Goal: Information Seeking & Learning: Learn about a topic

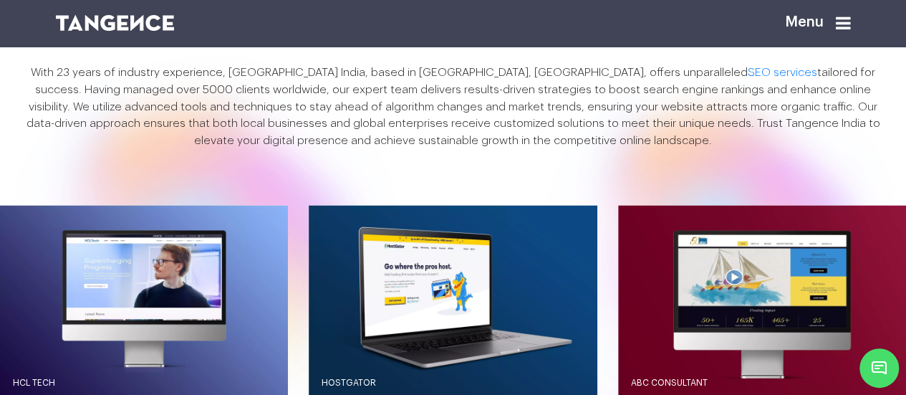
scroll to position [1119, 0]
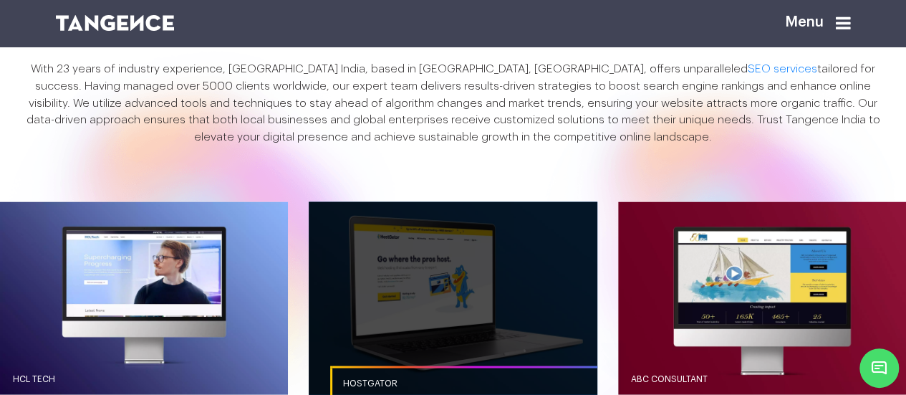
click at [372, 231] on link "button" at bounding box center [453, 297] width 288 height 192
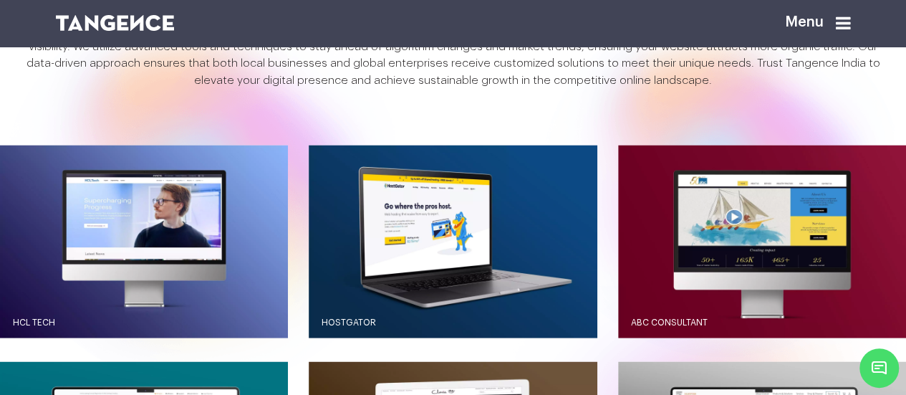
scroll to position [1177, 0]
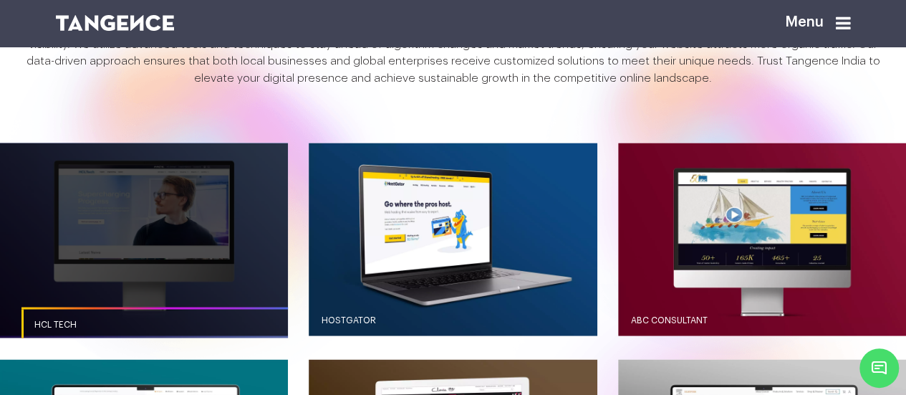
click at [204, 199] on link "button" at bounding box center [144, 239] width 288 height 192
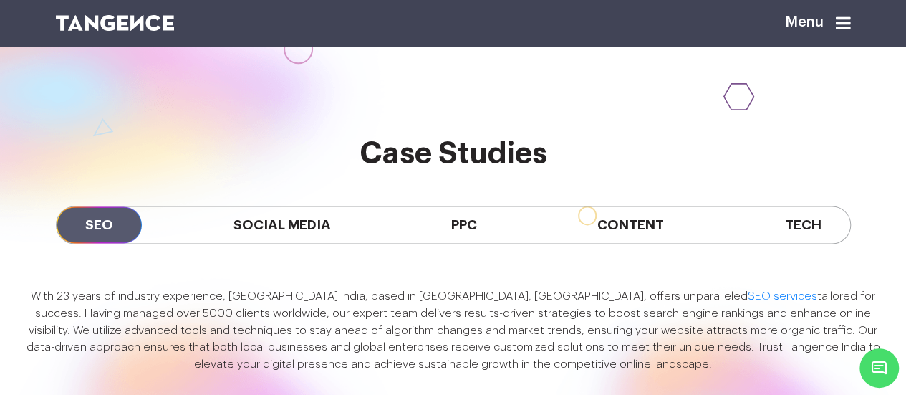
scroll to position [897, 0]
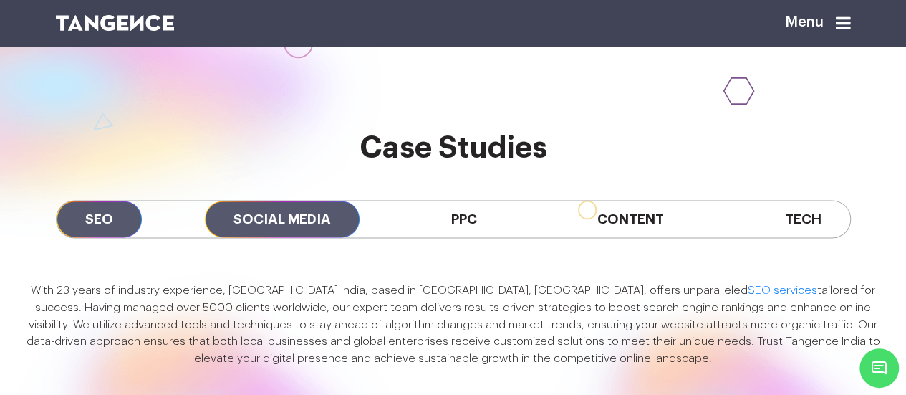
click at [325, 201] on span "Social Media" at bounding box center [282, 219] width 155 height 37
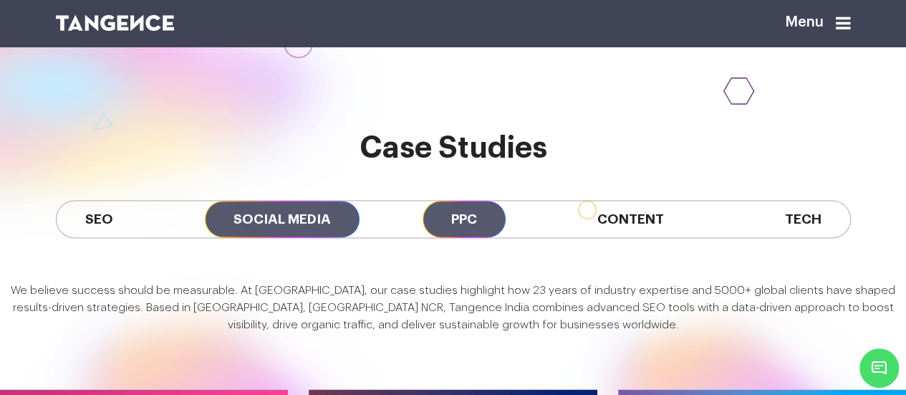
click at [470, 201] on span "PPC" at bounding box center [464, 219] width 83 height 37
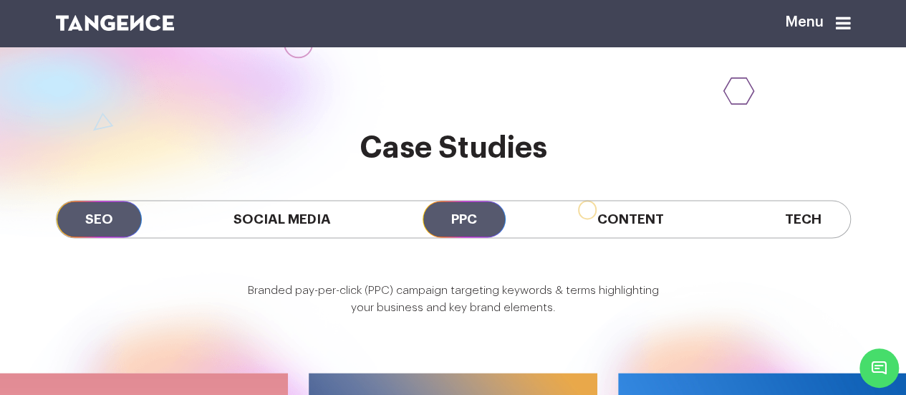
click at [96, 201] on span "SEO" at bounding box center [99, 219] width 85 height 37
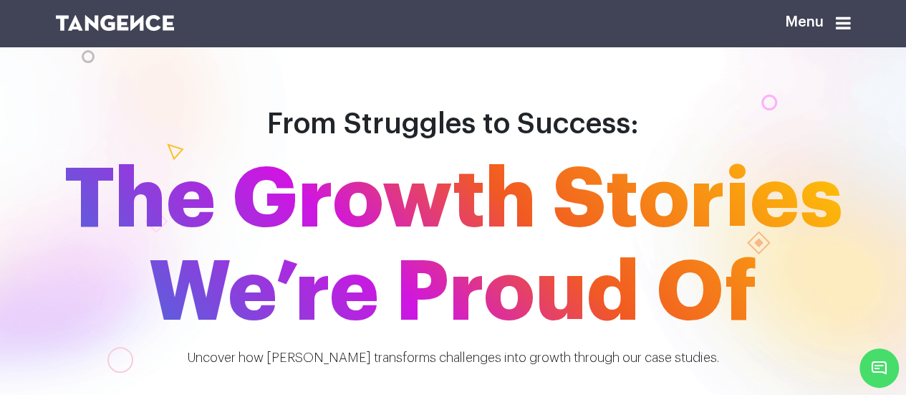
scroll to position [0, 0]
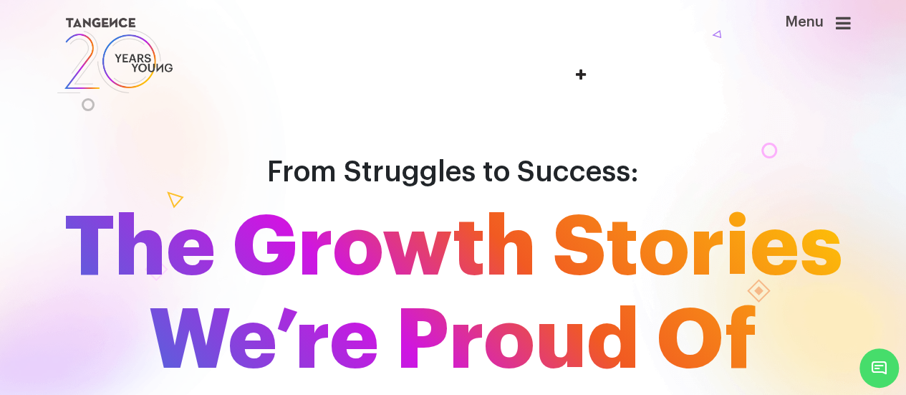
click at [851, 32] on icon at bounding box center [843, 22] width 15 height 17
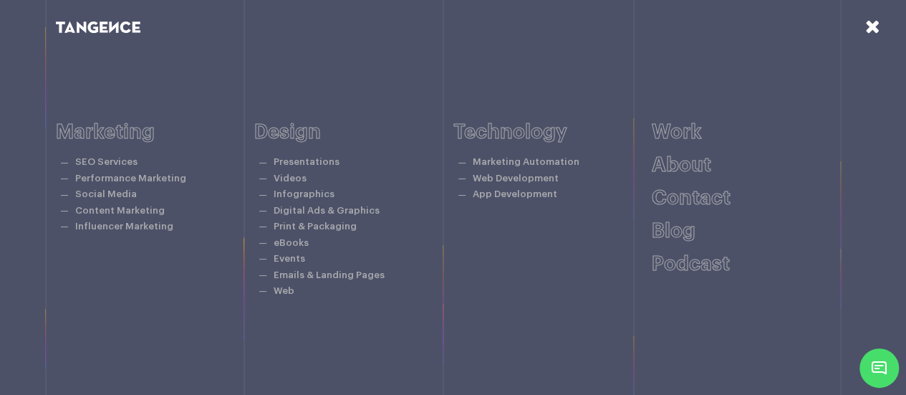
click at [872, 38] on link at bounding box center [872, 27] width 15 height 21
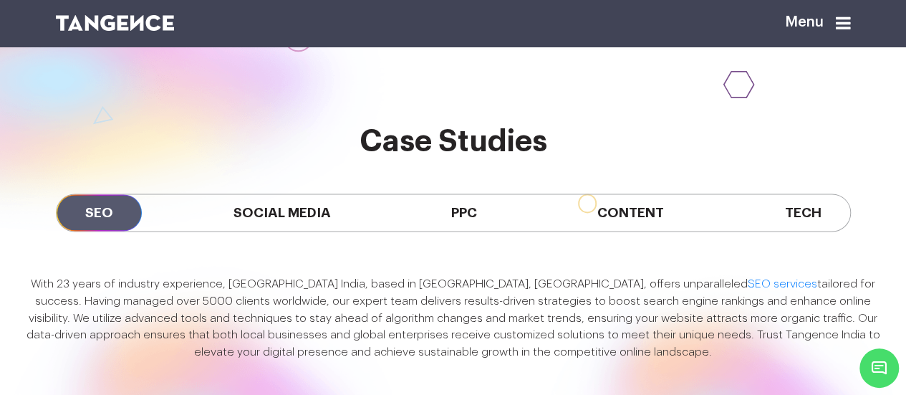
scroll to position [905, 0]
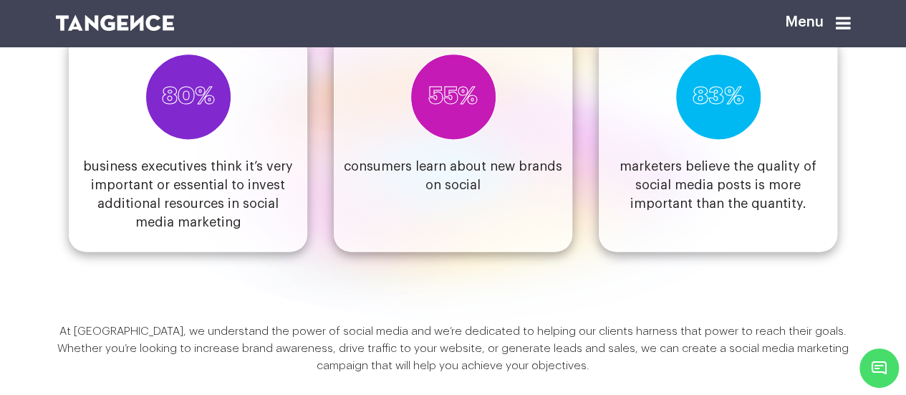
scroll to position [947, 0]
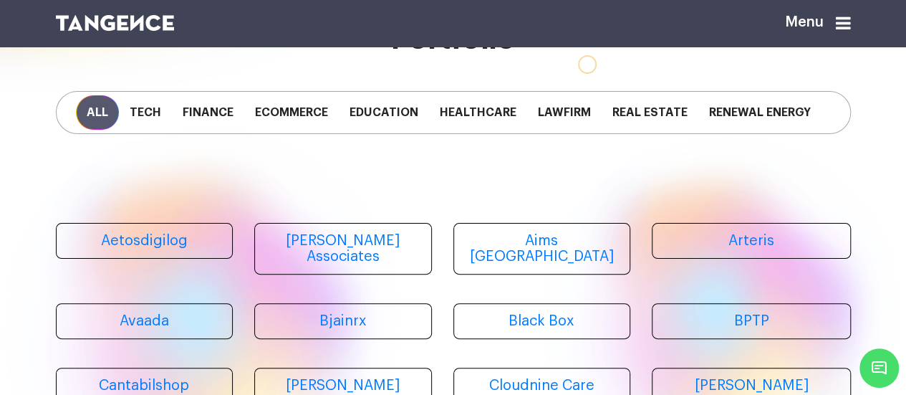
scroll to position [74, 0]
click at [152, 121] on span "Tech" at bounding box center [145, 112] width 53 height 34
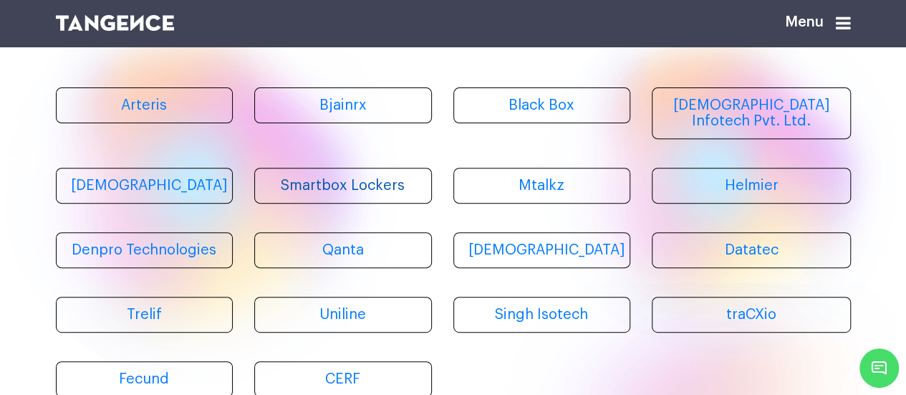
scroll to position [210, 0]
click at [496, 300] on link "Singh Isotech" at bounding box center [542, 314] width 178 height 36
click at [712, 241] on link "Datatec" at bounding box center [751, 249] width 199 height 36
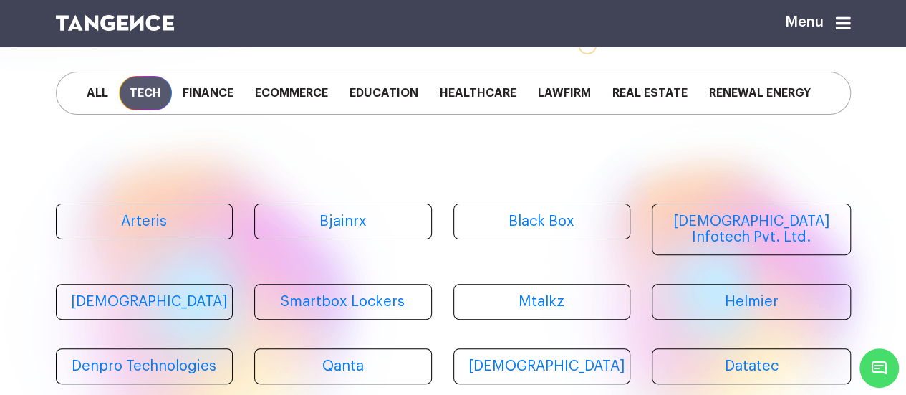
scroll to position [69, 0]
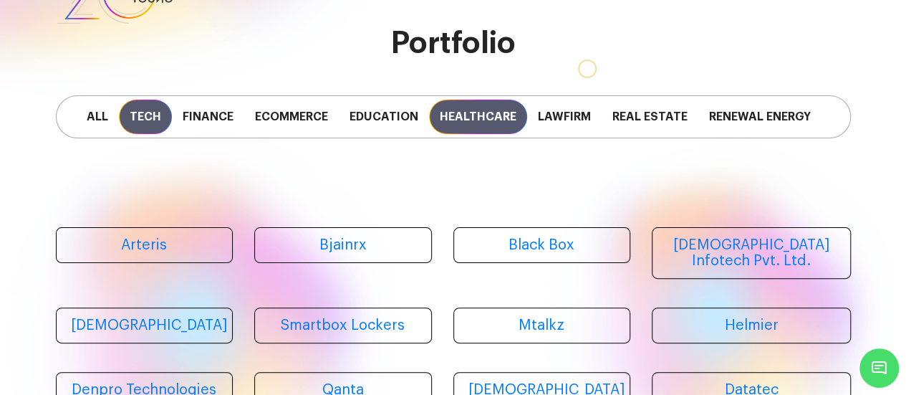
click at [486, 120] on span "Healthcare" at bounding box center [478, 117] width 98 height 34
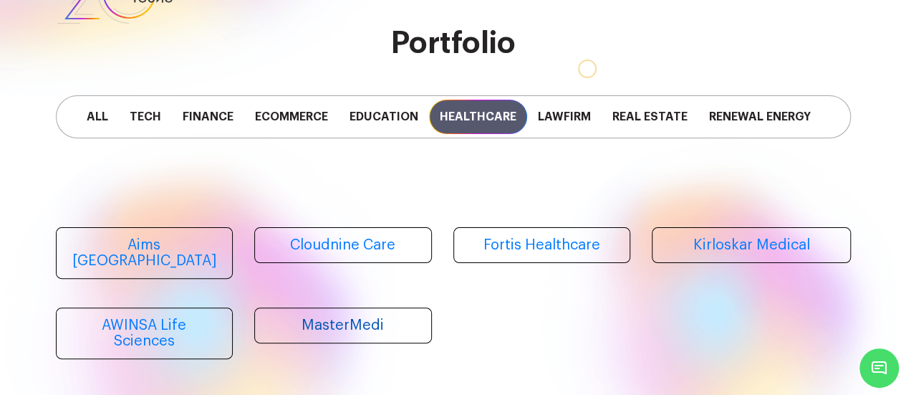
click at [314, 325] on link "MasterMedi" at bounding box center [343, 325] width 178 height 36
click at [208, 318] on link "AWINSA Life Sciences" at bounding box center [145, 333] width 178 height 52
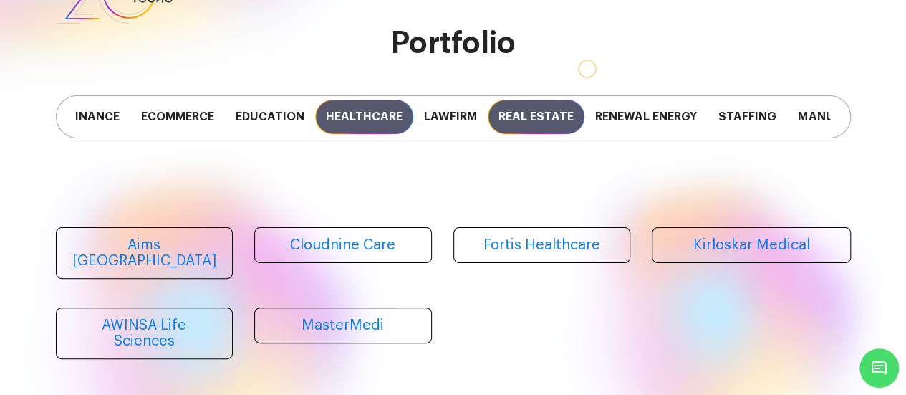
scroll to position [0, 0]
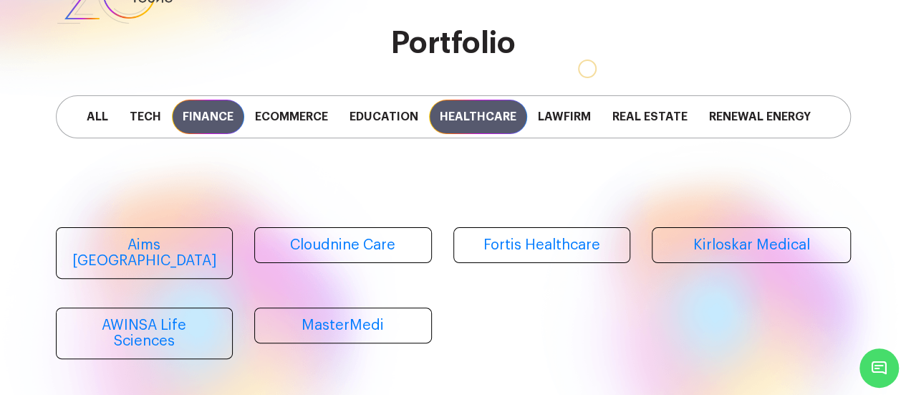
click at [217, 129] on span "Finance" at bounding box center [208, 117] width 72 height 34
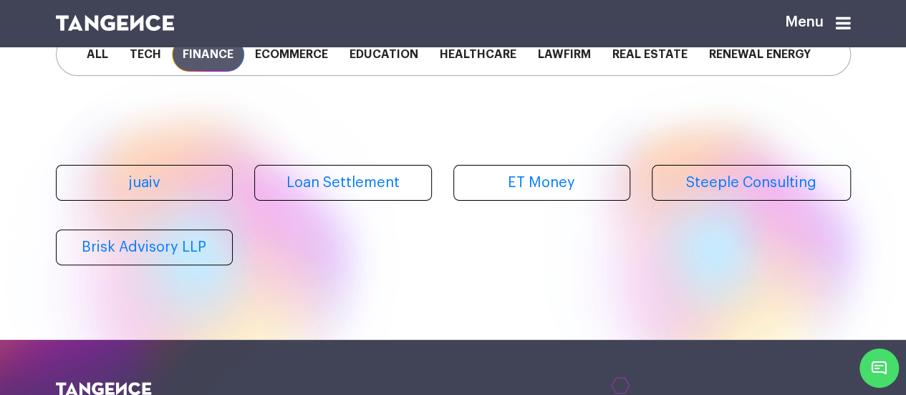
scroll to position [132, 0]
click at [491, 173] on link "ET Money" at bounding box center [542, 182] width 178 height 36
click at [693, 200] on link "Steeple Consulting" at bounding box center [751, 182] width 199 height 36
click at [160, 262] on link "Brisk Advisory LLP" at bounding box center [145, 246] width 178 height 36
click at [384, 57] on span "Education" at bounding box center [384, 54] width 90 height 34
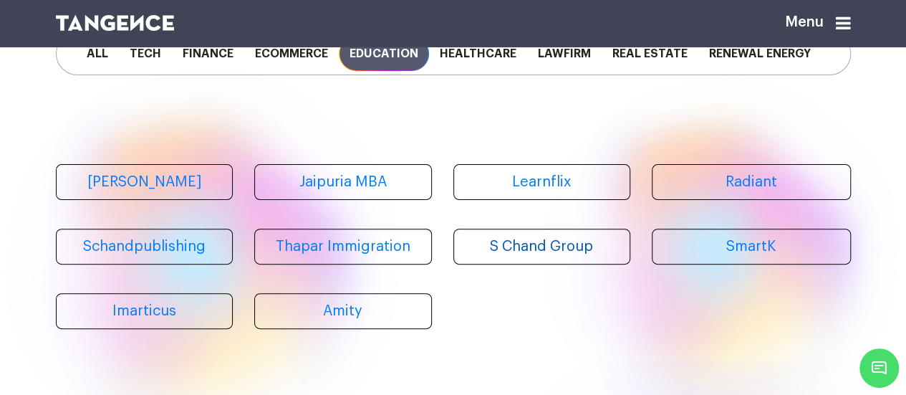
click at [496, 238] on link "S Chand Group" at bounding box center [542, 246] width 178 height 36
click at [708, 187] on link "Radiant" at bounding box center [751, 182] width 199 height 36
click at [332, 322] on link "Amity" at bounding box center [343, 311] width 178 height 36
click at [199, 71] on span "Finance" at bounding box center [208, 54] width 72 height 34
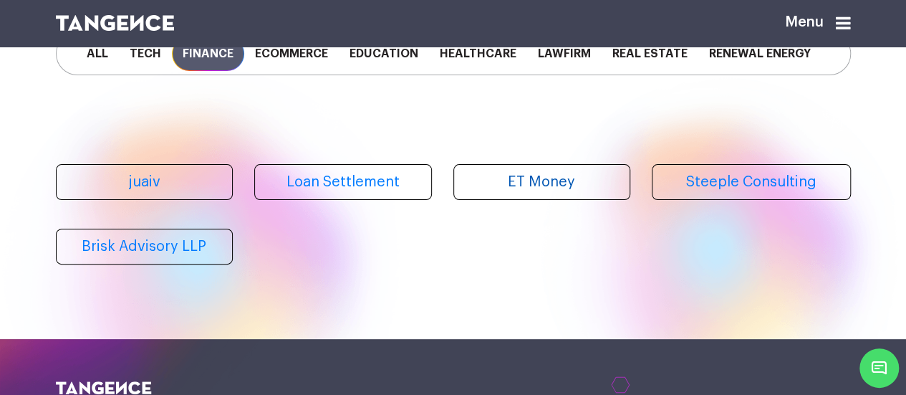
click at [505, 197] on link "ET Money" at bounding box center [542, 182] width 178 height 36
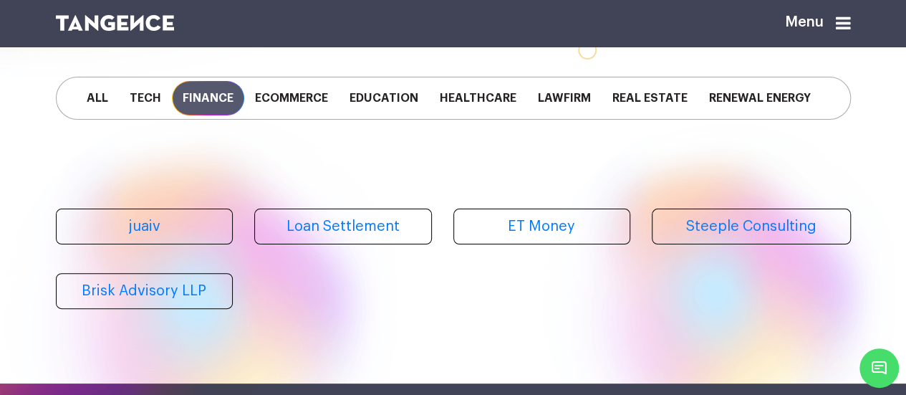
scroll to position [87, 0]
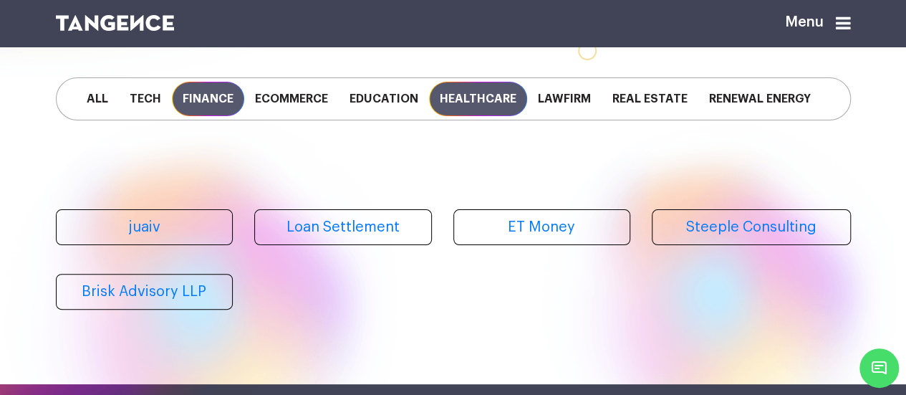
click at [467, 107] on span "Healthcare" at bounding box center [478, 99] width 98 height 34
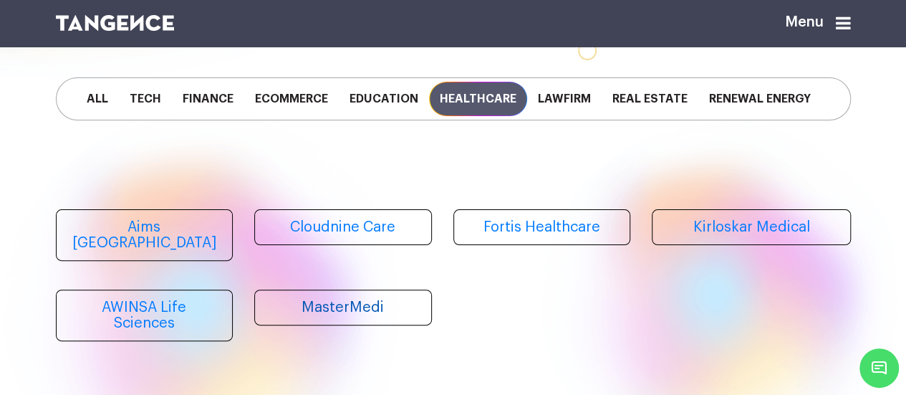
click at [374, 299] on link "MasterMedi" at bounding box center [343, 307] width 178 height 36
click at [203, 307] on link "AWINSA Life Sciences" at bounding box center [145, 315] width 178 height 52
click at [618, 225] on link "Fortis Healthcare" at bounding box center [542, 227] width 178 height 36
click at [151, 108] on span "Tech" at bounding box center [145, 99] width 53 height 34
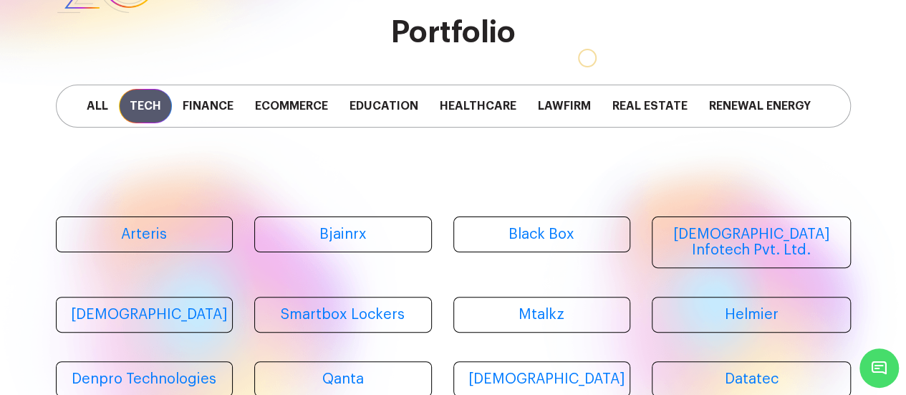
scroll to position [63, 0]
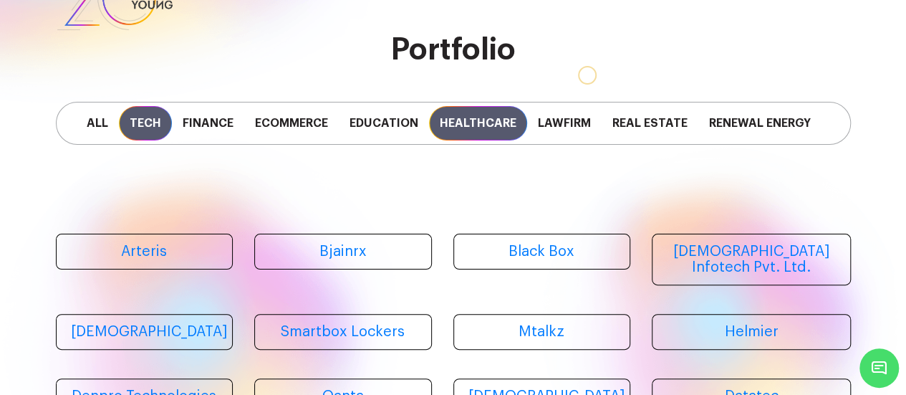
click at [459, 128] on span "Healthcare" at bounding box center [478, 123] width 98 height 34
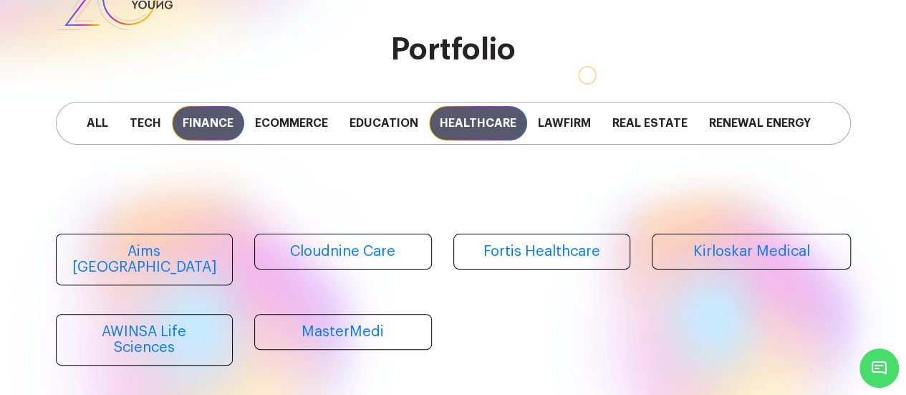
click at [209, 132] on span "Finance" at bounding box center [208, 123] width 72 height 34
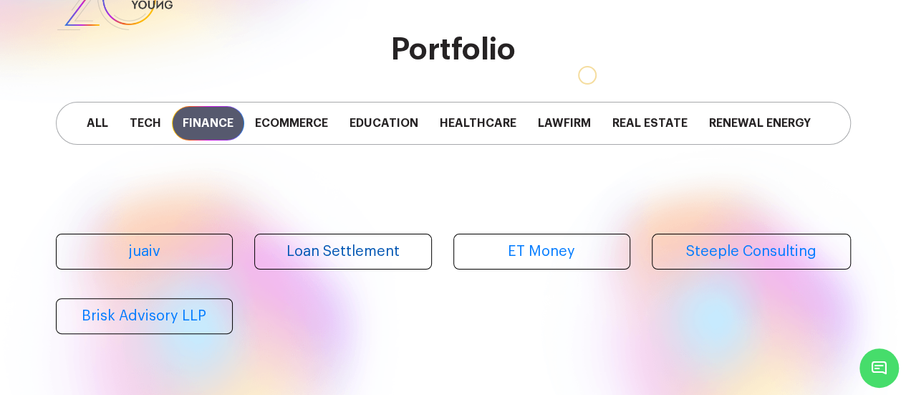
click at [332, 251] on link "Loan Settlement" at bounding box center [343, 251] width 178 height 36
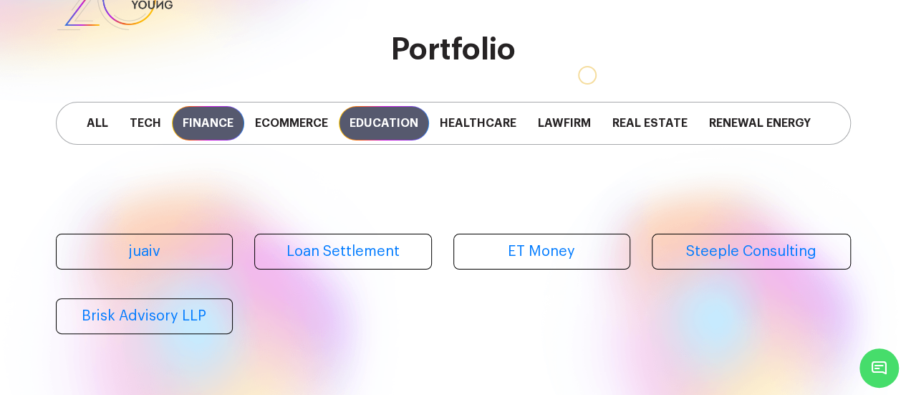
click at [394, 136] on span "Education" at bounding box center [384, 123] width 90 height 34
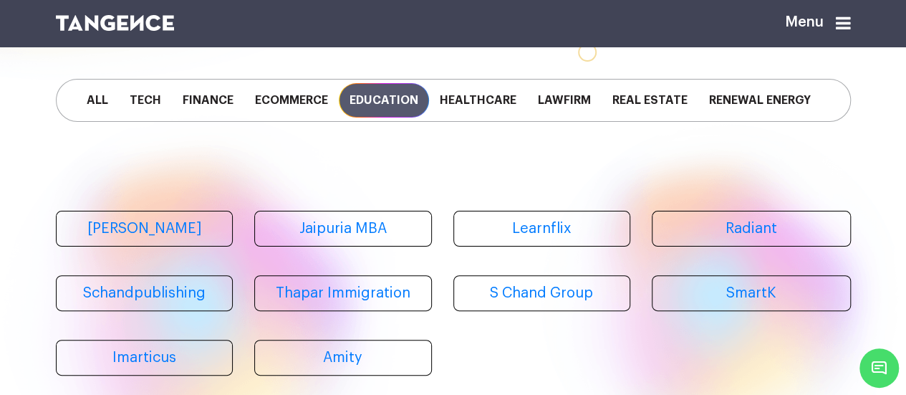
scroll to position [87, 0]
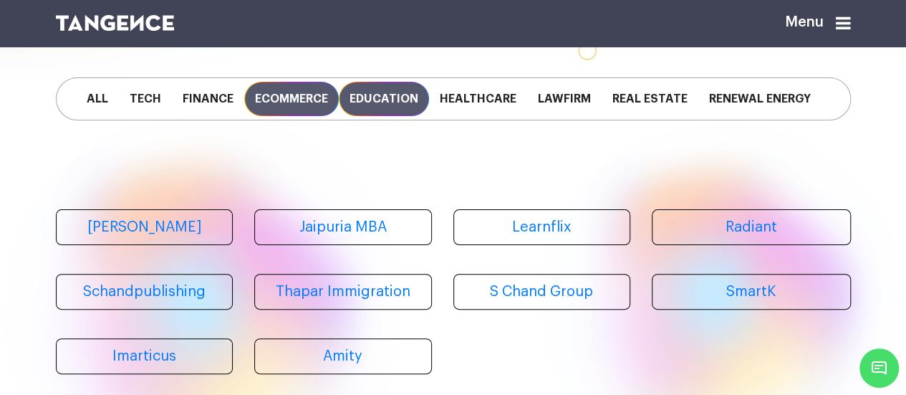
click at [298, 107] on span "Ecommerce" at bounding box center [291, 99] width 95 height 34
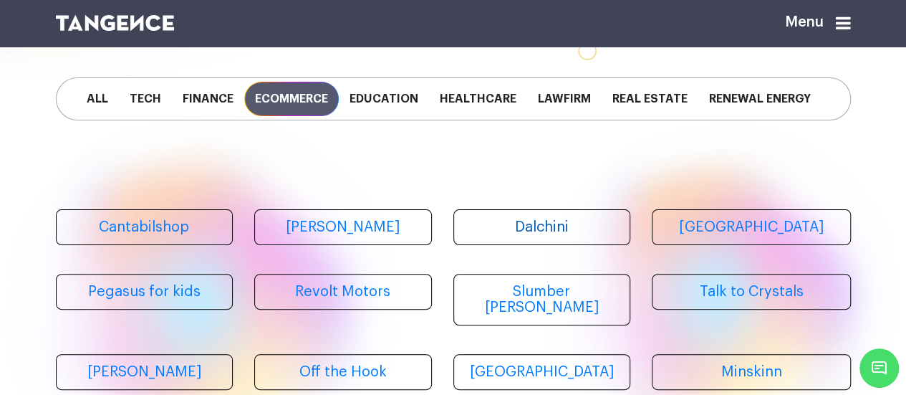
click at [490, 238] on link "Dalchini" at bounding box center [542, 227] width 178 height 36
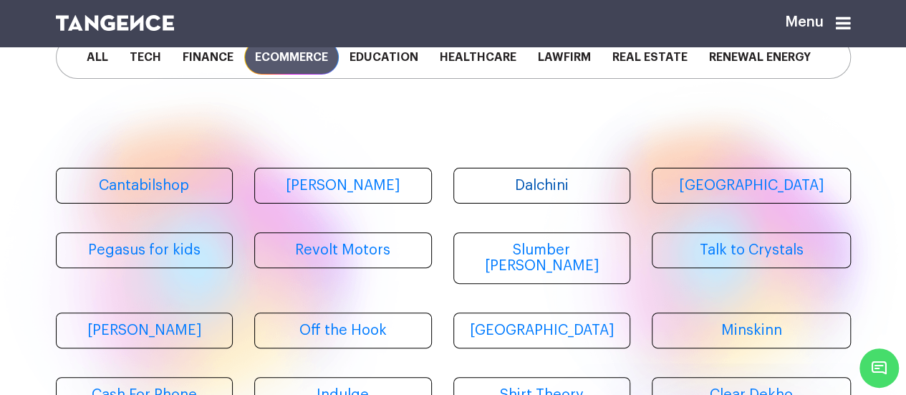
scroll to position [130, 0]
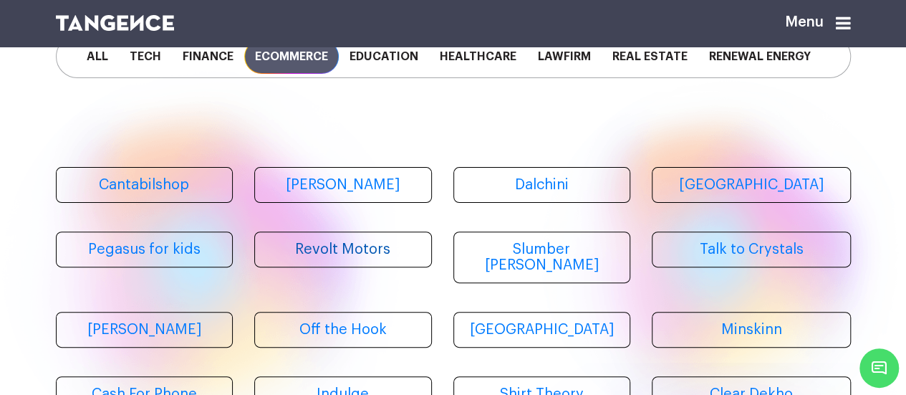
click at [367, 258] on link "Revolt Motors" at bounding box center [343, 249] width 178 height 36
click at [165, 316] on link "Thomas Crick" at bounding box center [145, 330] width 178 height 36
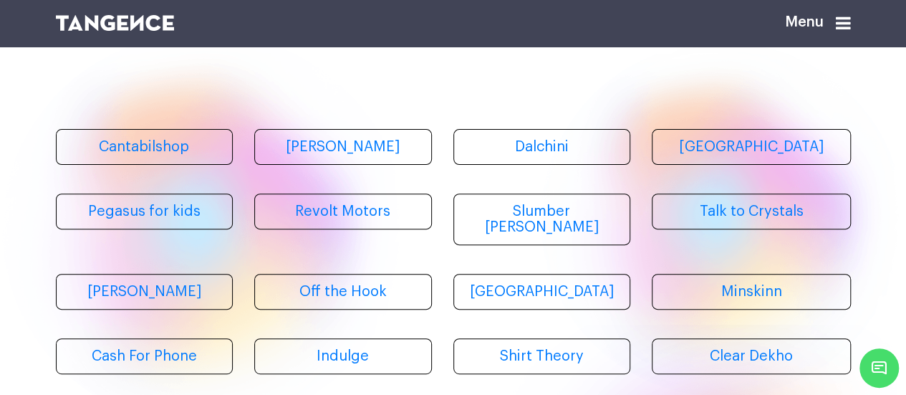
scroll to position [168, 0]
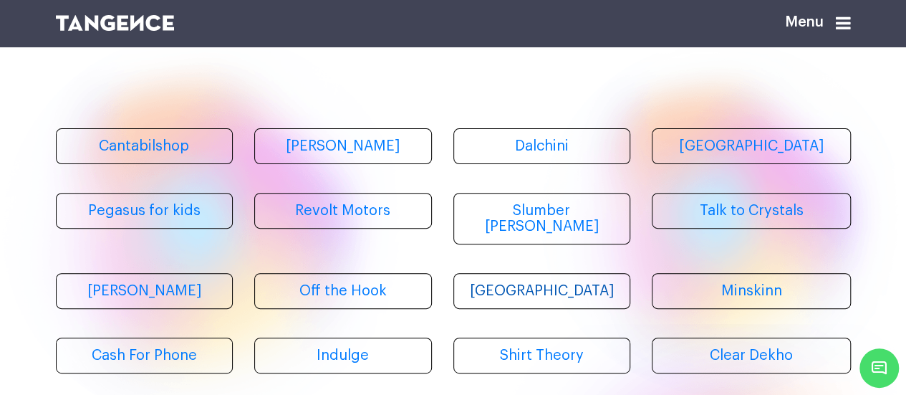
click at [555, 274] on link "Kostume County" at bounding box center [542, 291] width 178 height 36
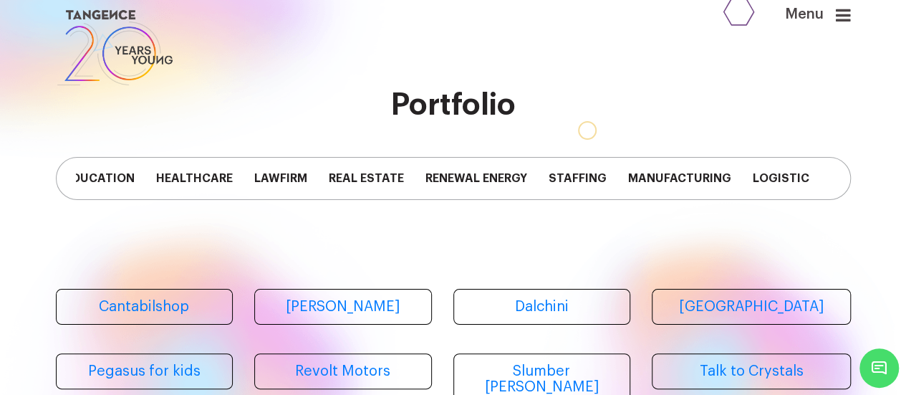
scroll to position [0, 366]
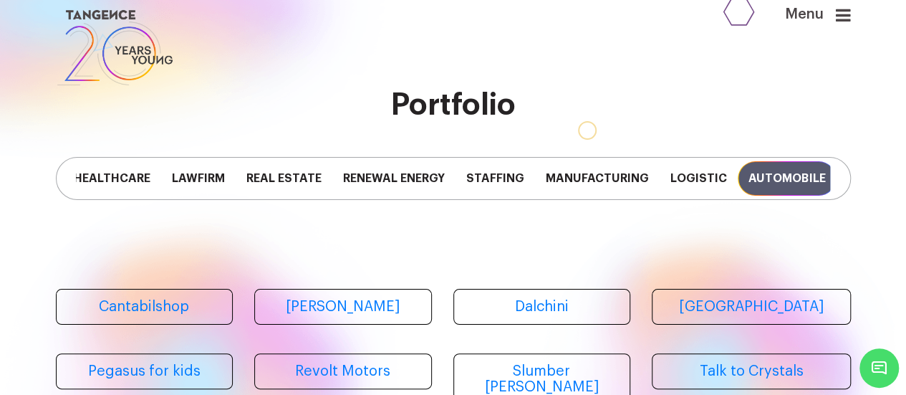
click at [758, 181] on span "Automobile" at bounding box center [787, 178] width 98 height 34
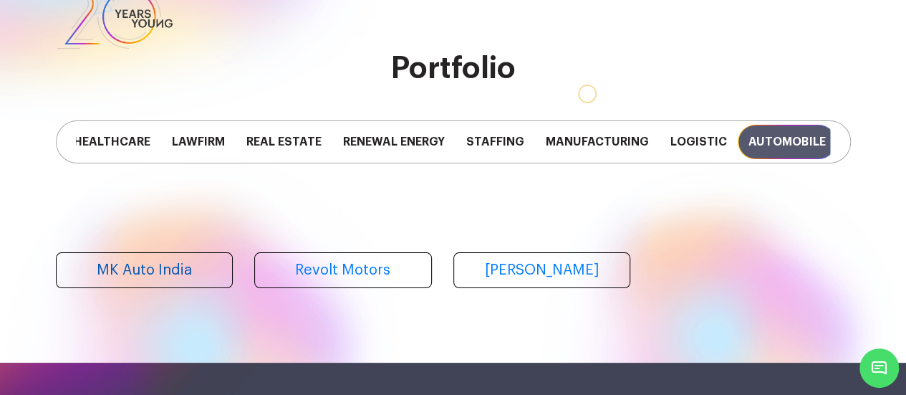
scroll to position [45, 0]
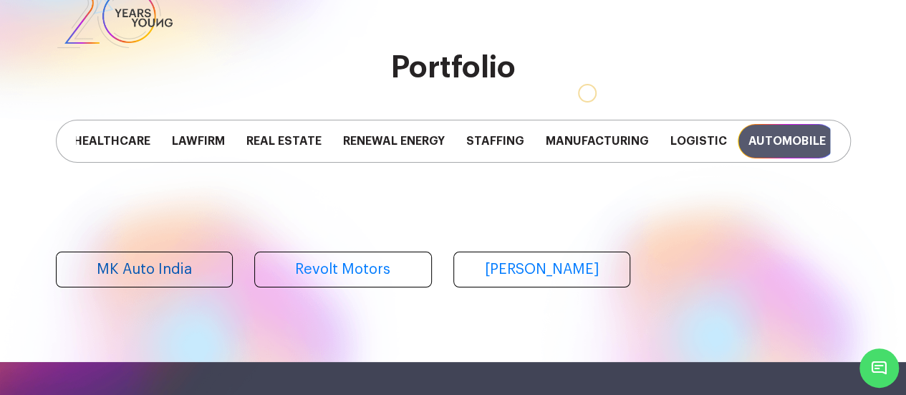
click at [198, 273] on link "MK Auto India" at bounding box center [145, 269] width 178 height 36
click at [574, 287] on link "Shriram Pistons" at bounding box center [542, 269] width 178 height 36
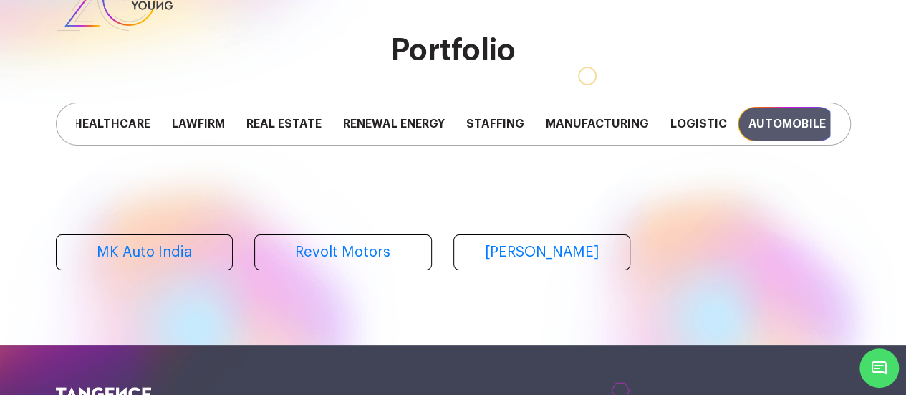
scroll to position [64, 0]
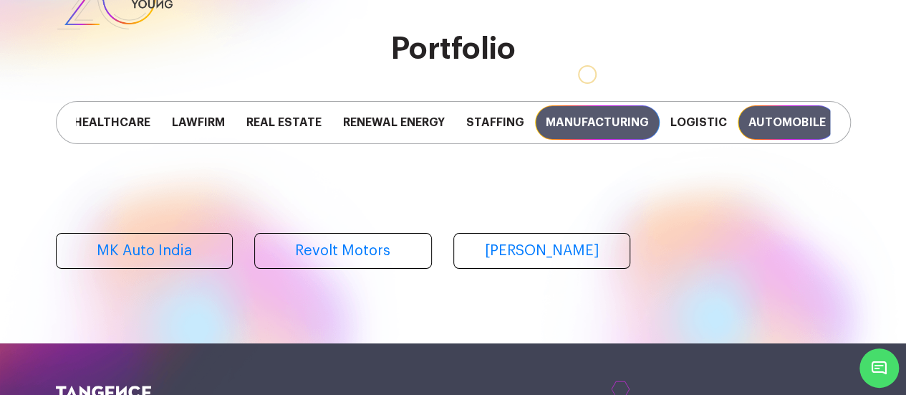
click at [612, 117] on span "Manufacturing" at bounding box center [597, 122] width 125 height 34
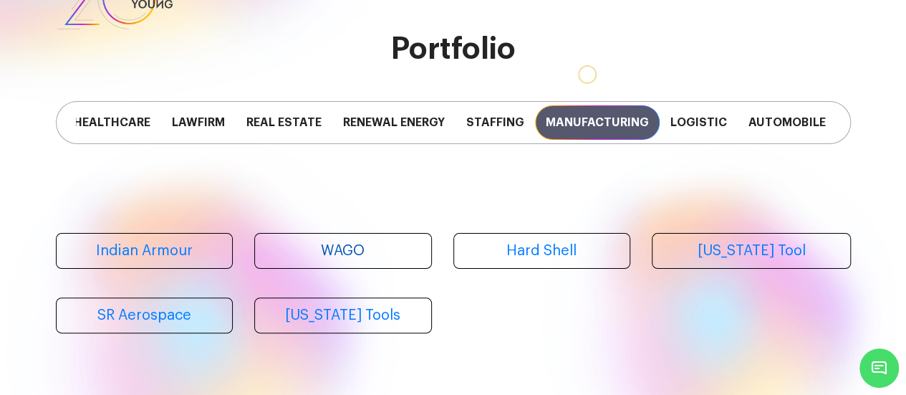
click at [375, 251] on link "WAGO" at bounding box center [343, 251] width 178 height 36
click at [380, 259] on link "WAGO" at bounding box center [343, 251] width 178 height 36
click at [184, 326] on link "SR Aerospace" at bounding box center [145, 315] width 178 height 36
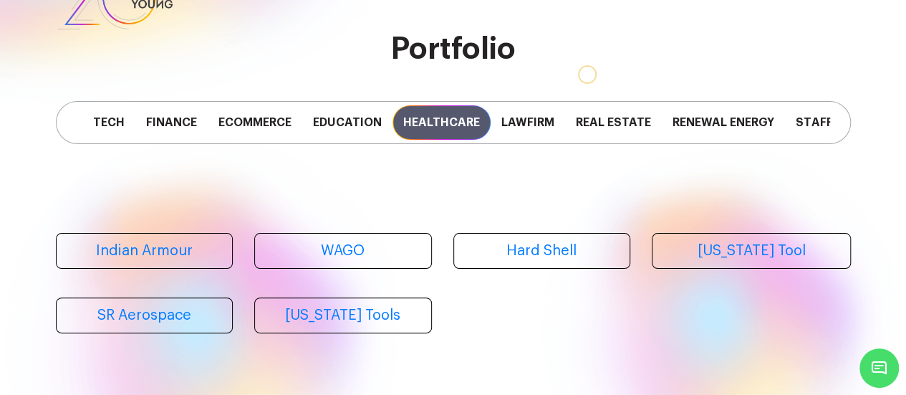
scroll to position [0, 0]
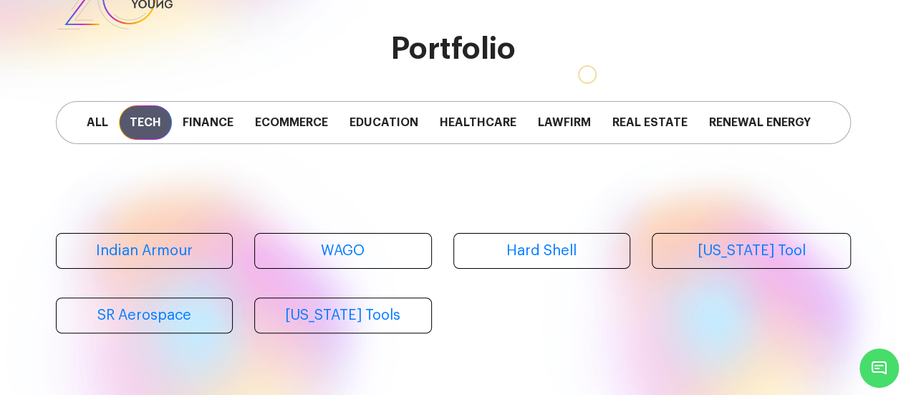
click at [132, 132] on span "Tech" at bounding box center [145, 122] width 53 height 34
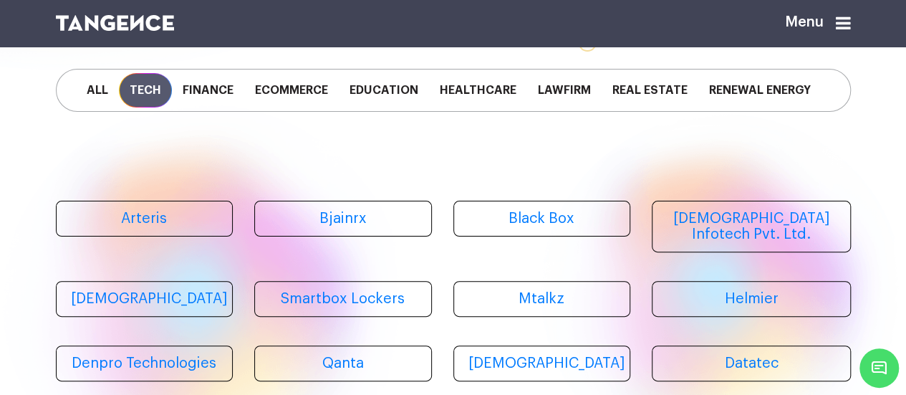
scroll to position [98, 0]
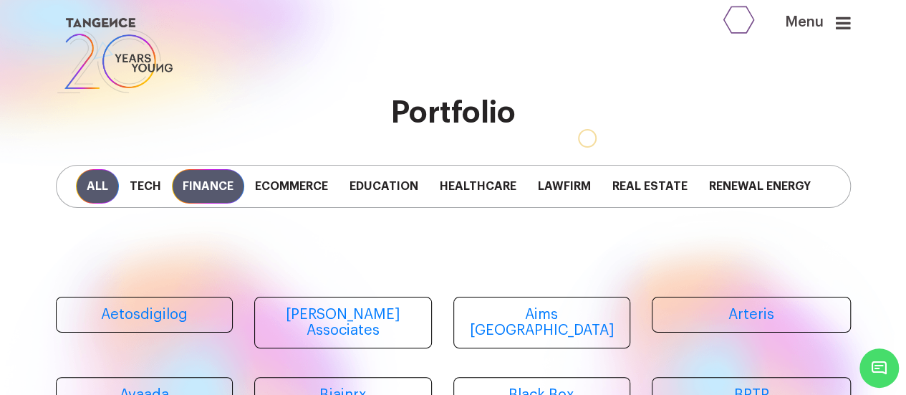
click at [219, 191] on span "Finance" at bounding box center [208, 186] width 72 height 34
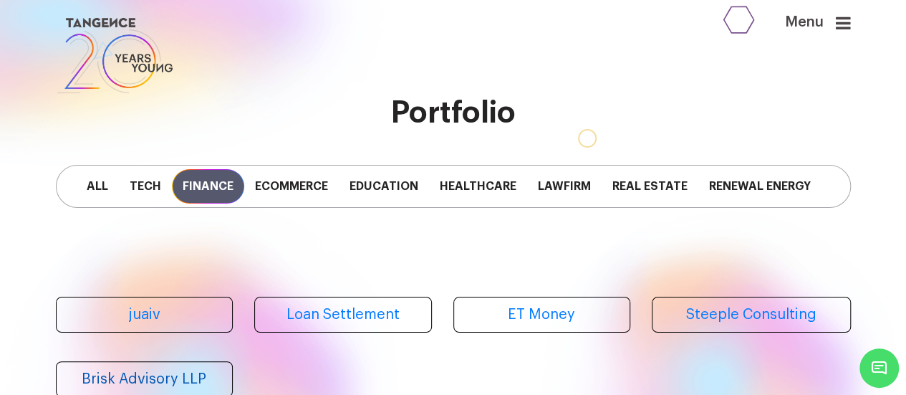
click at [178, 370] on link "Brisk Advisory LLP" at bounding box center [145, 379] width 178 height 36
click at [275, 317] on link "Loan Settlement" at bounding box center [343, 315] width 178 height 36
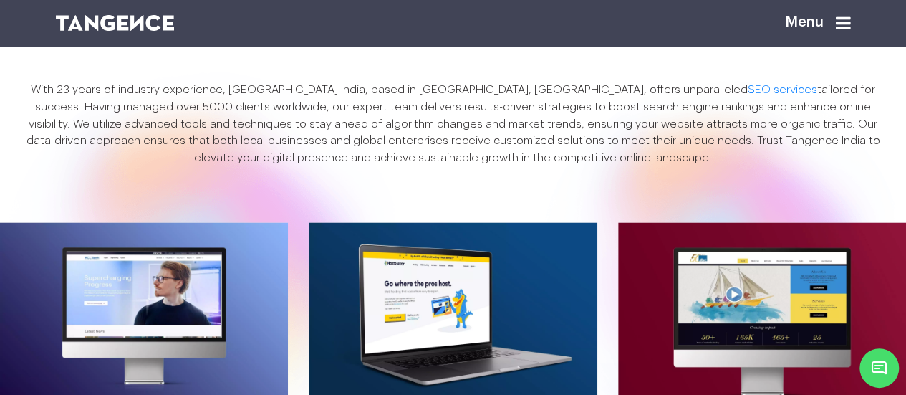
scroll to position [1119, 0]
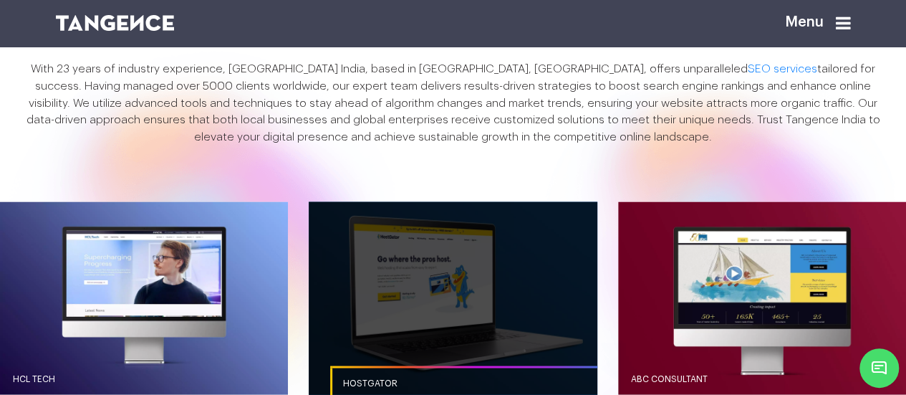
click at [465, 302] on link "button" at bounding box center [453, 297] width 288 height 192
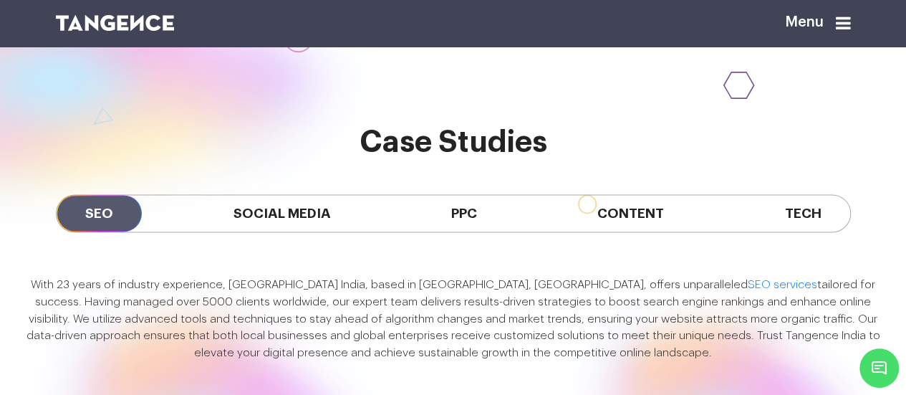
scroll to position [902, 0]
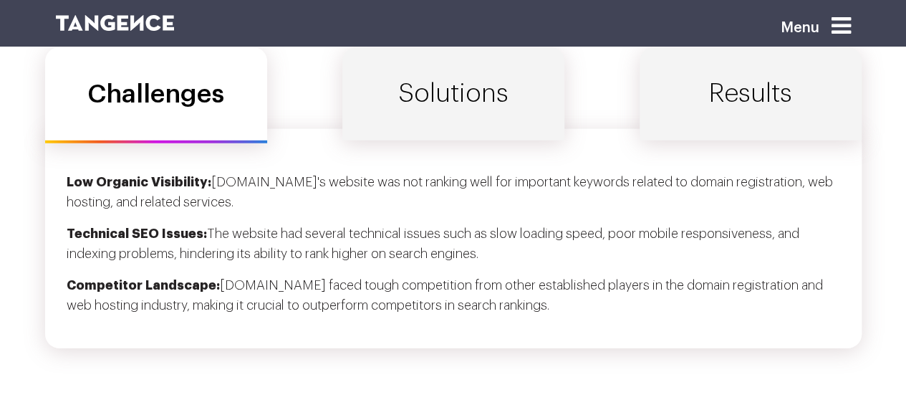
scroll to position [4741, 0]
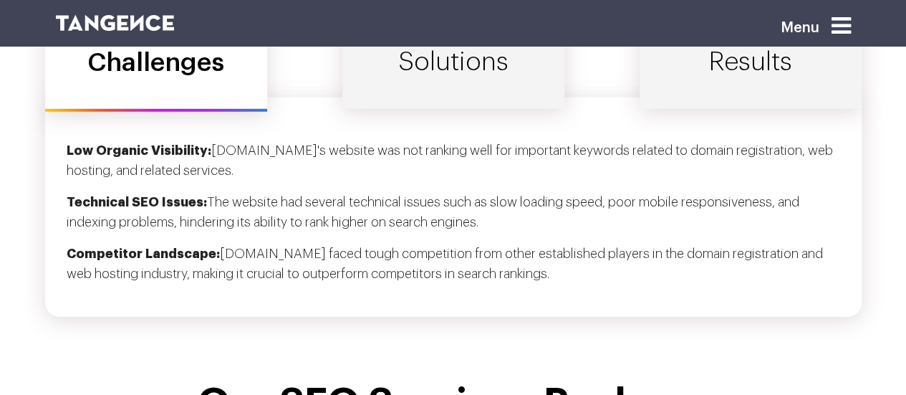
click at [692, 85] on link "Results" at bounding box center [751, 62] width 222 height 93
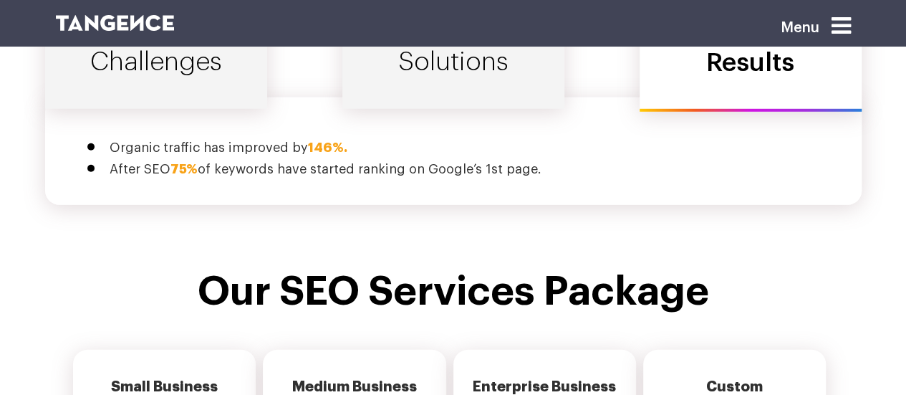
click at [335, 145] on span "146%." at bounding box center [327, 147] width 39 height 13
click at [332, 141] on span "146%." at bounding box center [327, 147] width 39 height 13
click at [310, 141] on span "146%." at bounding box center [327, 147] width 39 height 13
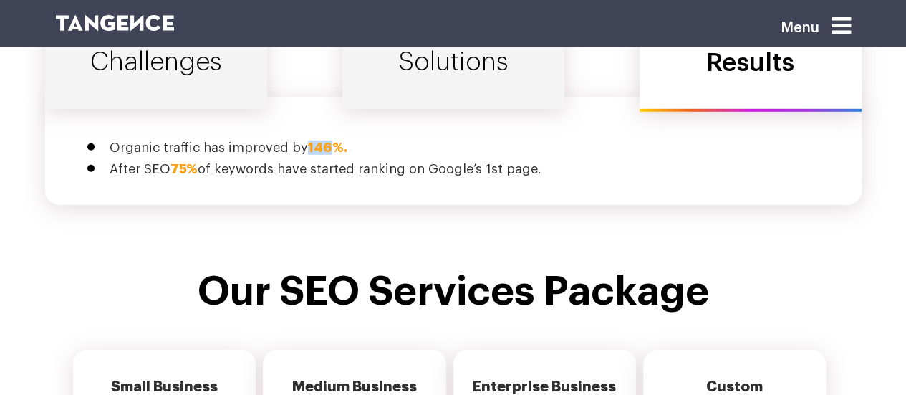
click at [310, 141] on span "146%." at bounding box center [327, 147] width 39 height 13
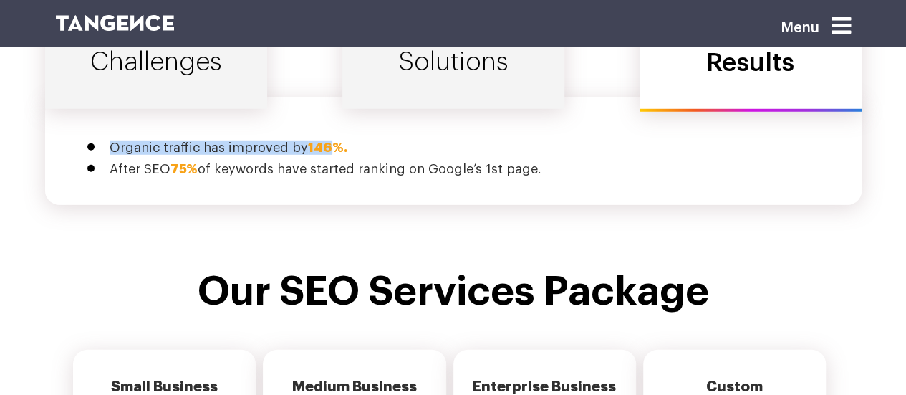
click at [119, 140] on li "Organic traffic has improved by 146%." at bounding box center [475, 147] width 731 height 14
click at [118, 140] on li "Organic traffic has improved by 146%." at bounding box center [475, 147] width 731 height 14
click at [332, 141] on span "146%." at bounding box center [327, 147] width 39 height 13
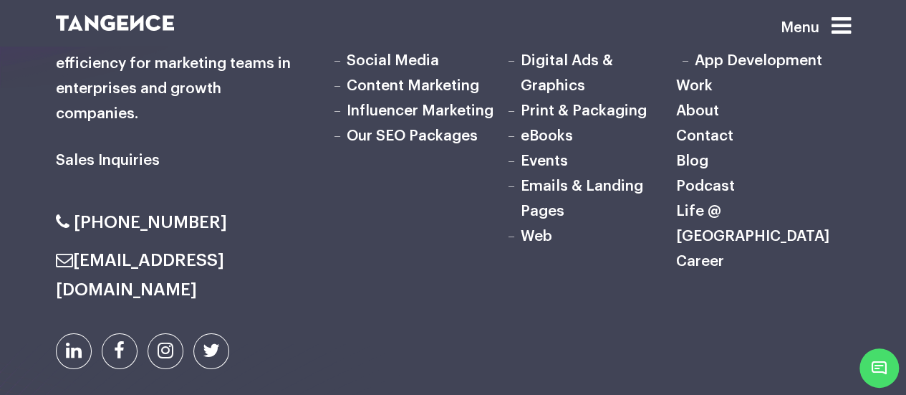
scroll to position [8202, 0]
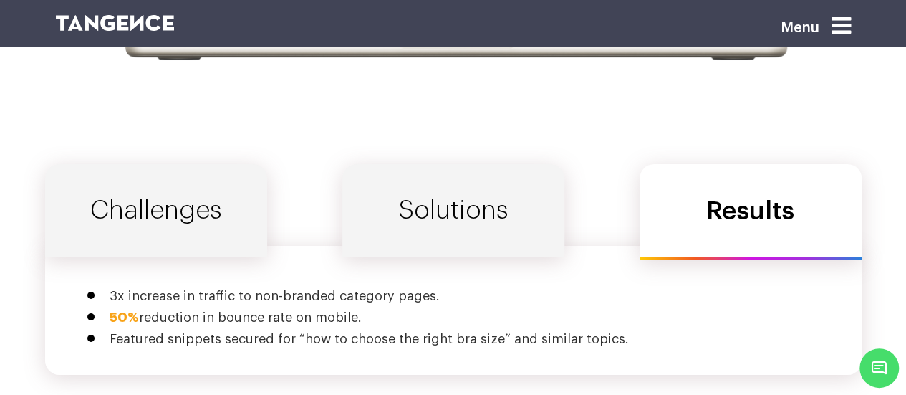
scroll to position [4965, 0]
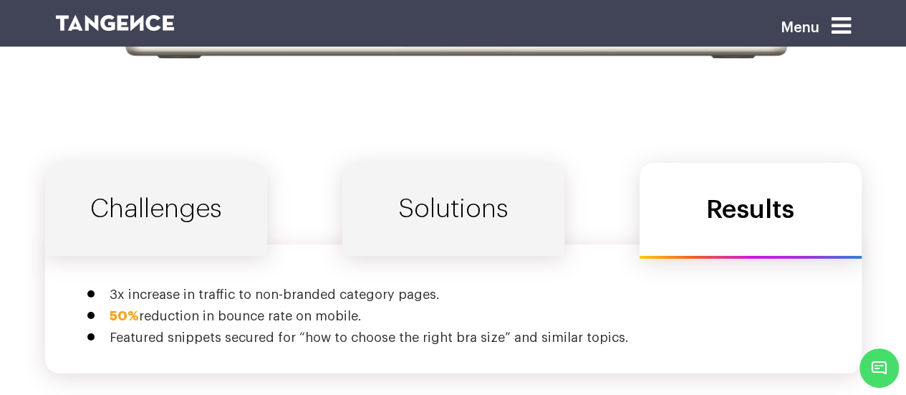
click at [122, 309] on span "50%" at bounding box center [124, 315] width 29 height 13
click at [110, 309] on span "50%" at bounding box center [124, 315] width 29 height 13
click at [111, 287] on li "3x increase in traffic to non-branded category pages." at bounding box center [475, 294] width 731 height 14
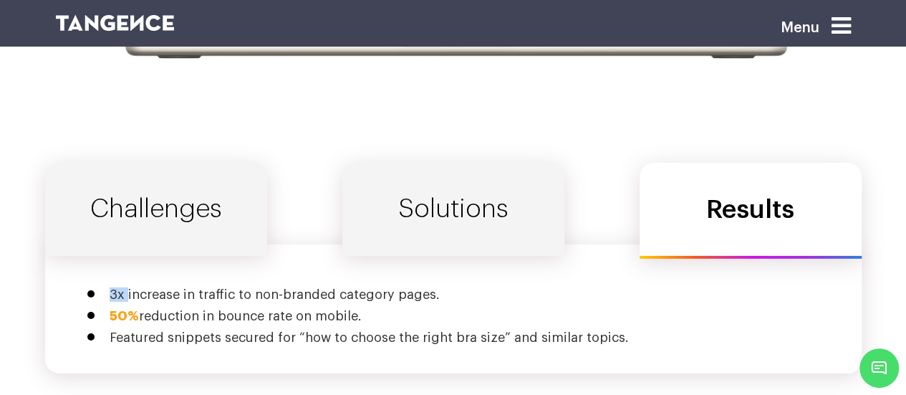
click at [111, 287] on li "3x increase in traffic to non-branded category pages." at bounding box center [475, 294] width 731 height 14
click at [227, 287] on li "3x increase in traffic to non-branded category pages." at bounding box center [475, 294] width 731 height 14
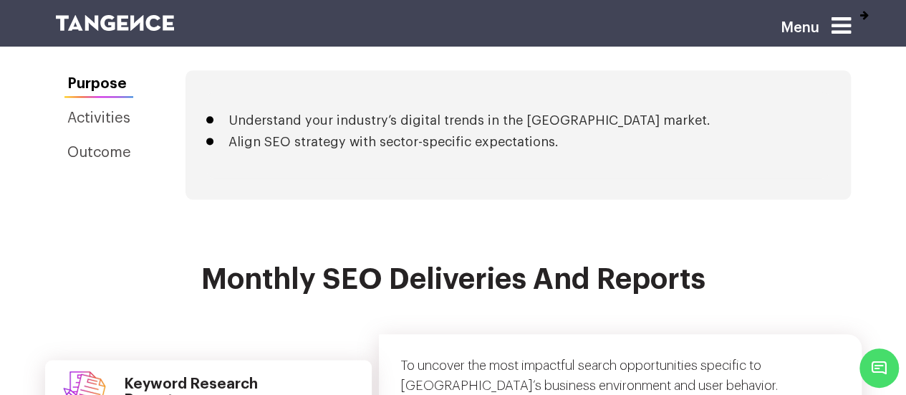
scroll to position [3597, 0]
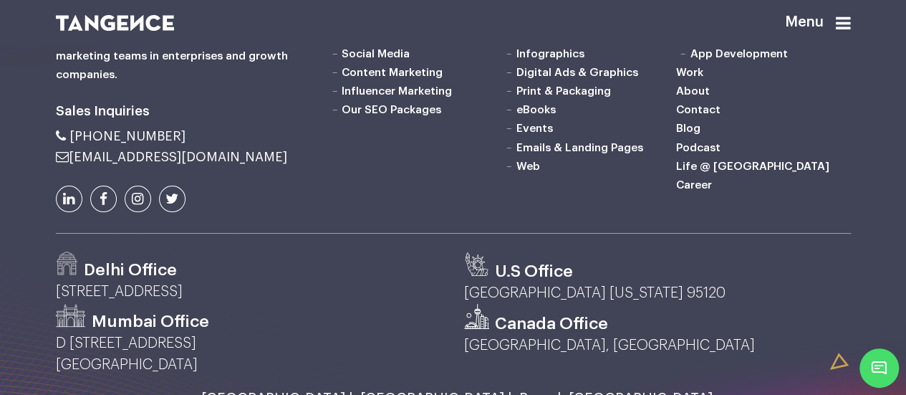
scroll to position [2843, 0]
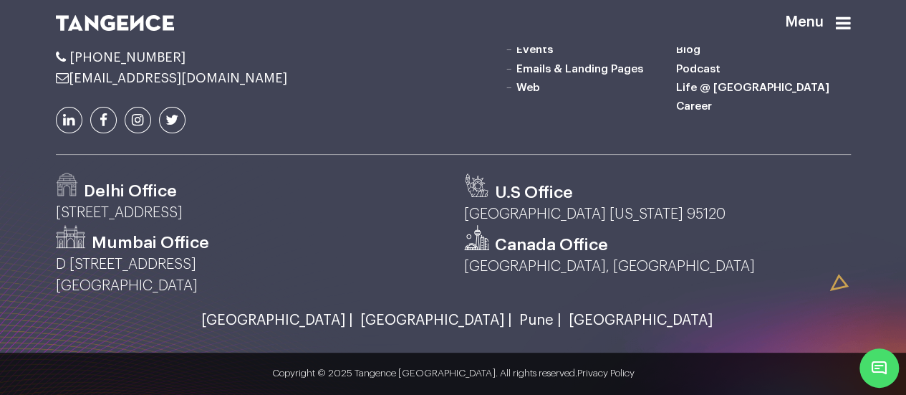
click at [561, 314] on link "[GEOGRAPHIC_DATA]" at bounding box center [636, 320] width 151 height 16
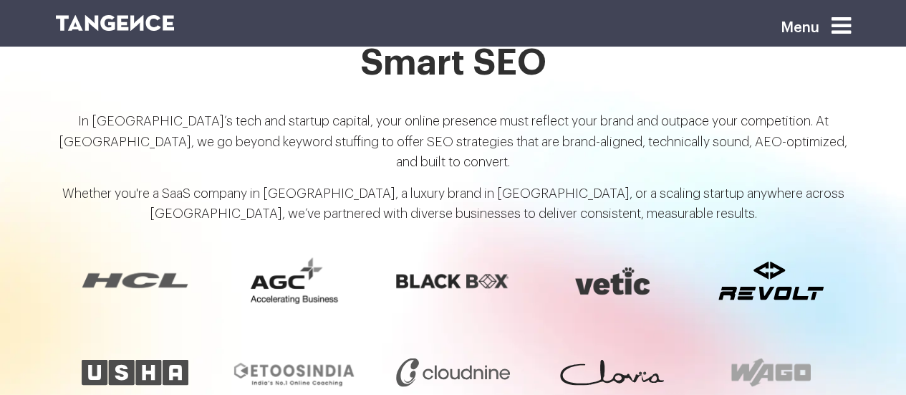
scroll to position [1227, 0]
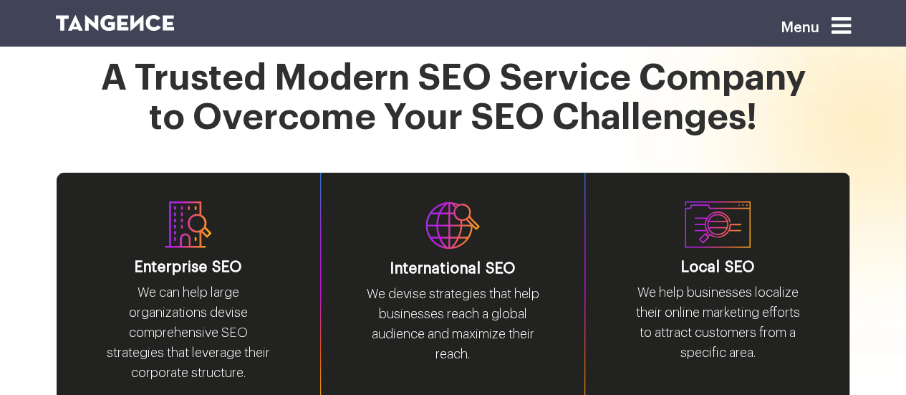
scroll to position [1796, 0]
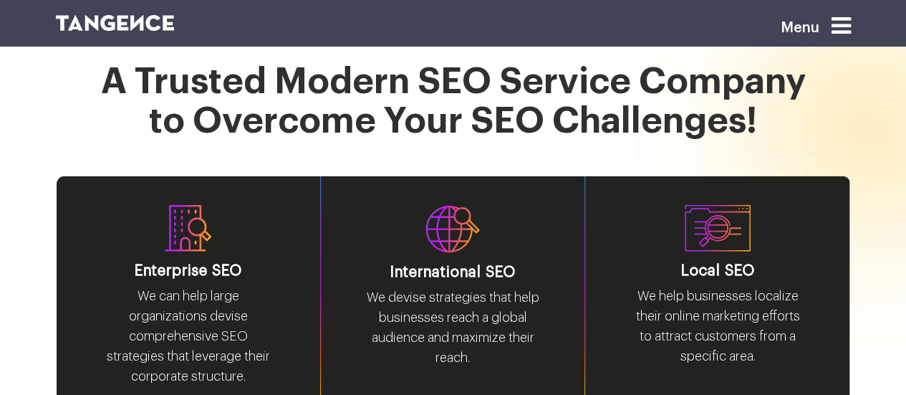
click at [751, 286] on p "We help businesses localize their online marketing efforts to attract customers…" at bounding box center [717, 332] width 178 height 92
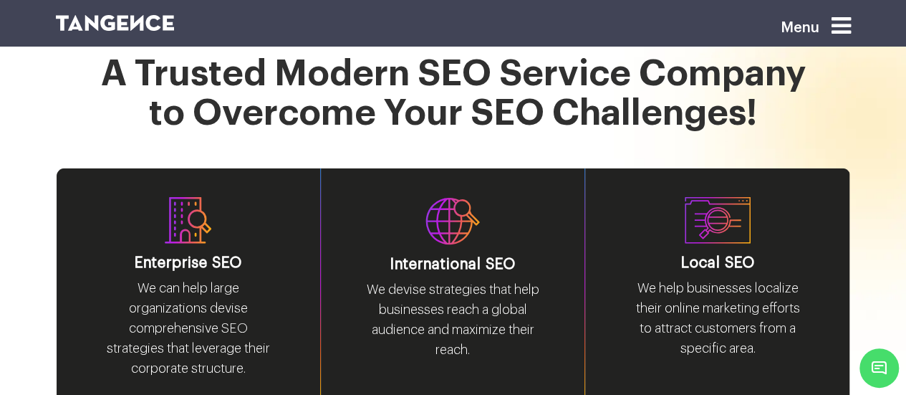
scroll to position [1803, 0]
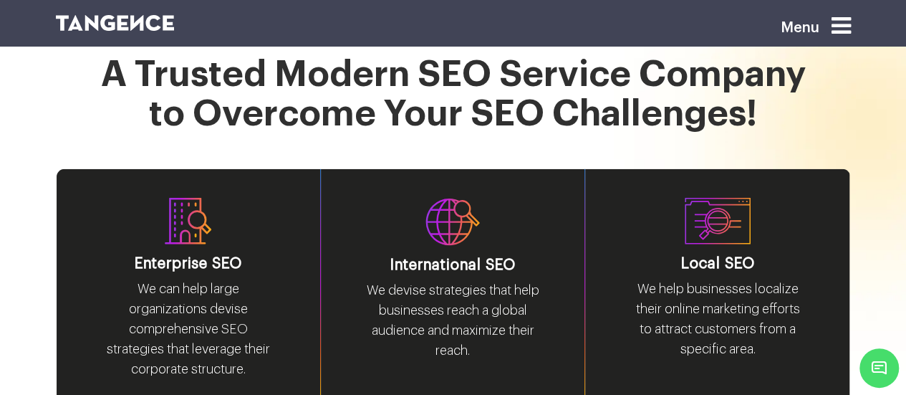
click at [706, 279] on p "We help businesses localize their online marketing efforts to attract customers…" at bounding box center [717, 325] width 178 height 92
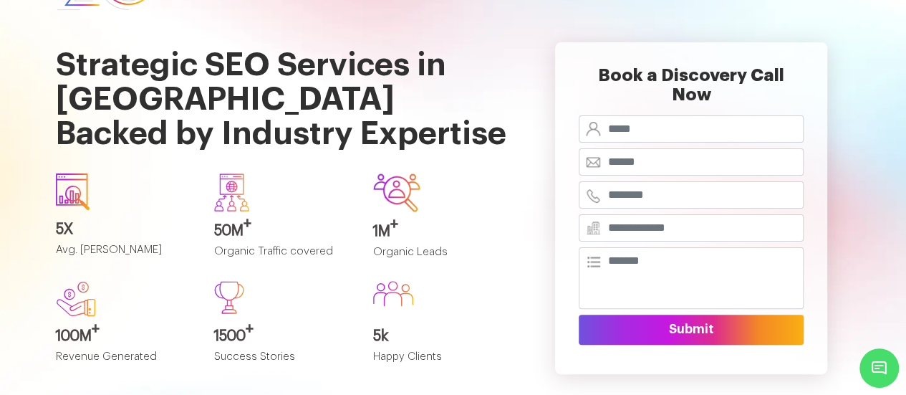
scroll to position [0, 0]
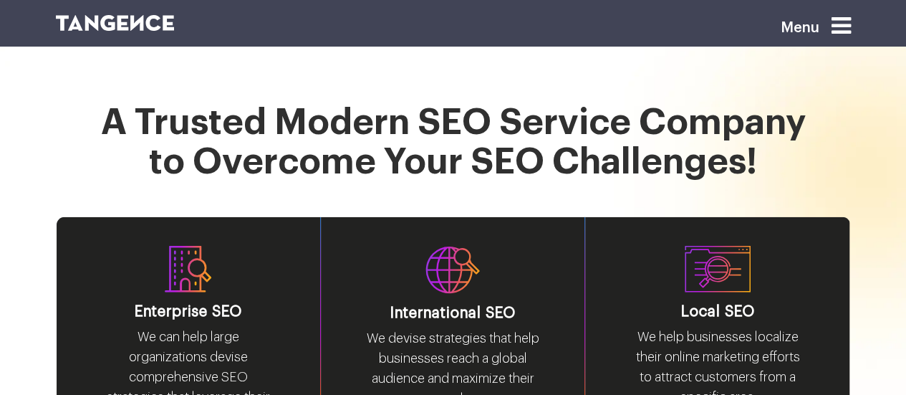
scroll to position [1756, 0]
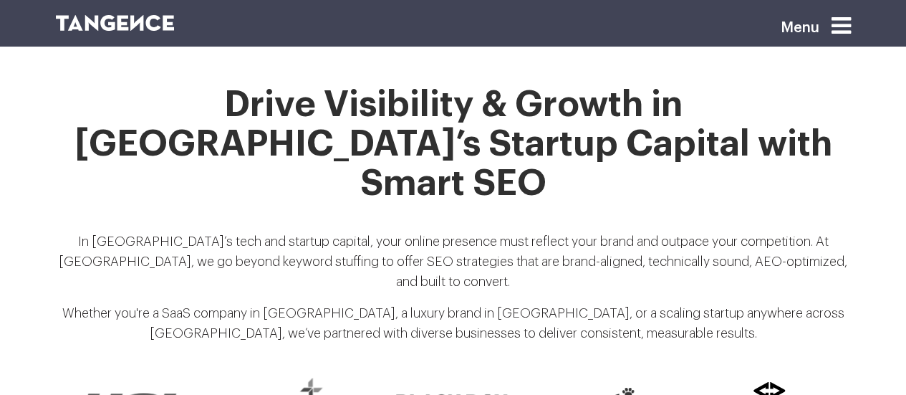
scroll to position [1006, 0]
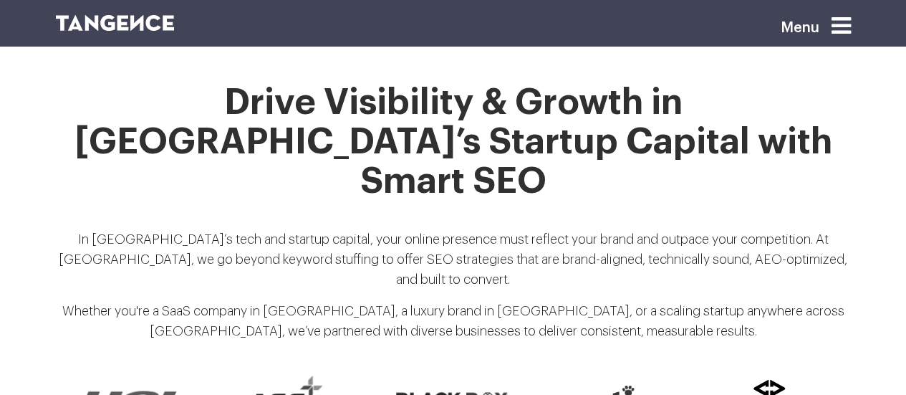
click at [639, 229] on p "In [GEOGRAPHIC_DATA]’s tech and startup capital, your online presence must refl…" at bounding box center [453, 265] width 795 height 72
click at [746, 229] on p "In India’s tech and startup capital, your online presence must reflect your bra…" at bounding box center [453, 265] width 795 height 72
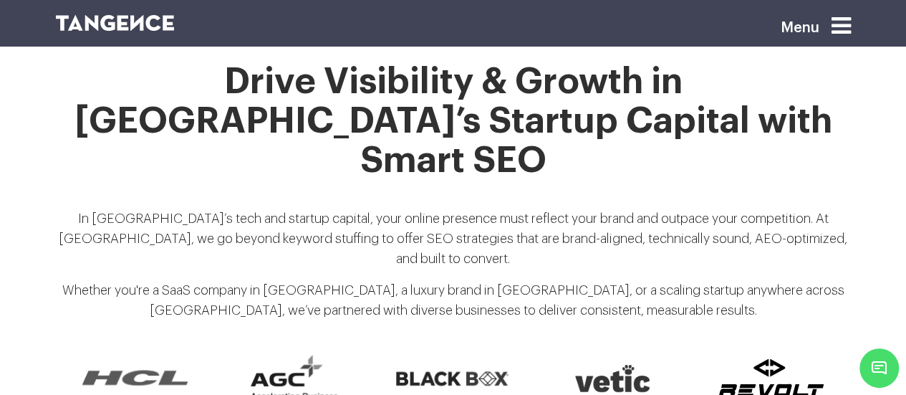
scroll to position [1029, 0]
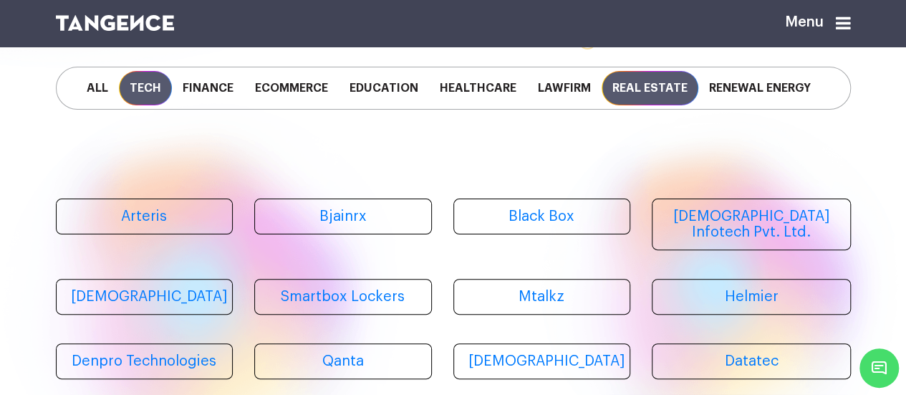
click at [637, 95] on span "Real Estate" at bounding box center [650, 88] width 97 height 34
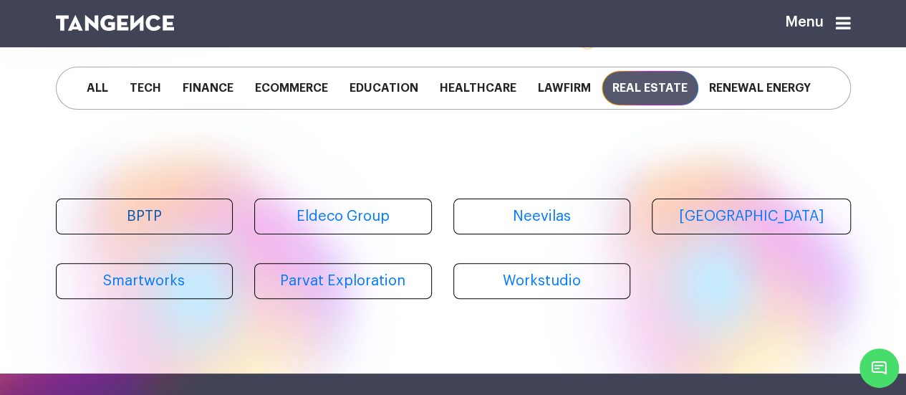
click at [186, 226] on link "BPTP" at bounding box center [145, 216] width 178 height 36
click at [403, 225] on link "Eldeco Group" at bounding box center [343, 216] width 178 height 36
click at [551, 274] on link "Workstudio" at bounding box center [542, 281] width 178 height 36
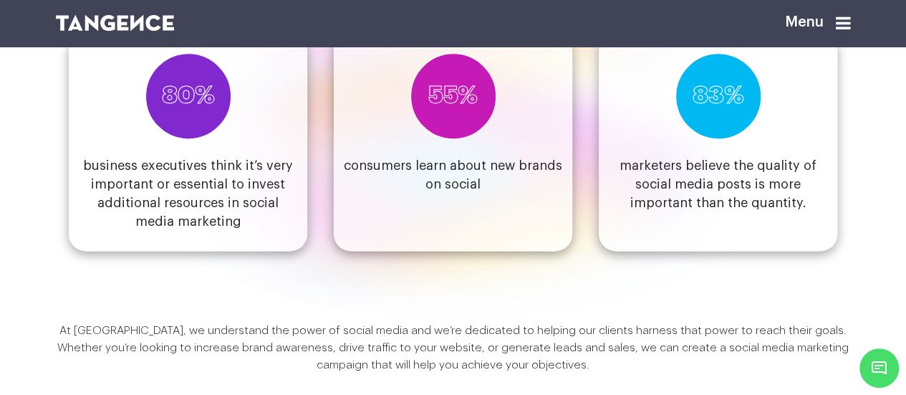
scroll to position [947, 0]
